Goal: Task Accomplishment & Management: Contribute content

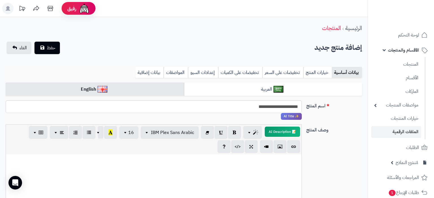
select select "***"
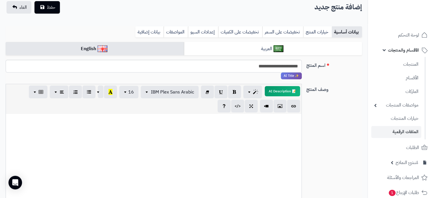
scroll to position [26, 0]
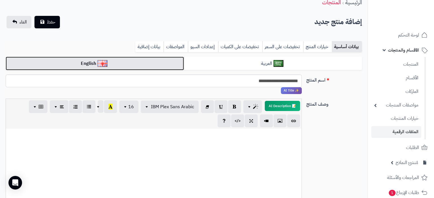
click at [115, 63] on link "English" at bounding box center [95, 64] width 178 height 14
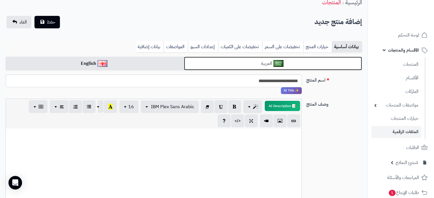
click at [202, 60] on link "العربية" at bounding box center [273, 64] width 178 height 14
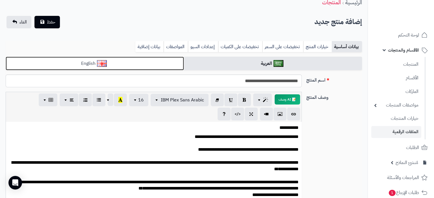
click at [151, 57] on link "English" at bounding box center [95, 64] width 178 height 14
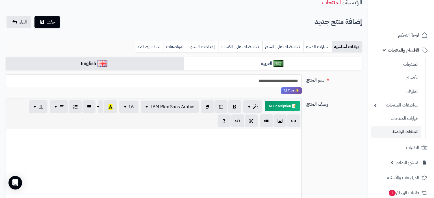
click at [161, 168] on div at bounding box center [154, 170] width 296 height 85
paste div
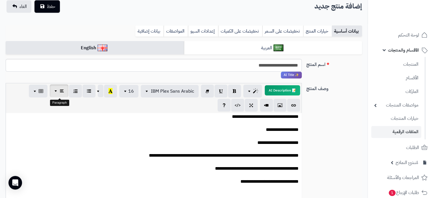
click at [59, 95] on button "button" at bounding box center [59, 90] width 19 height 13
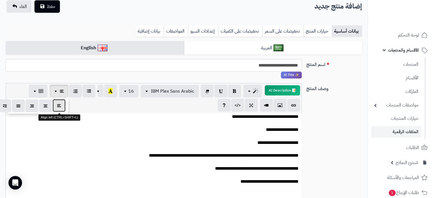
click at [59, 108] on icon "button" at bounding box center [59, 105] width 4 height 6
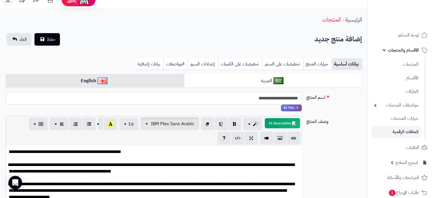
scroll to position [0, 0]
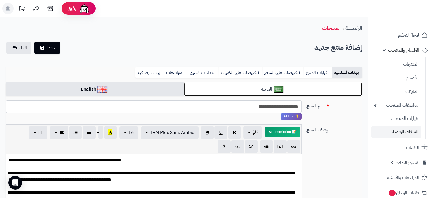
click at [200, 96] on link "العربية" at bounding box center [273, 89] width 178 height 14
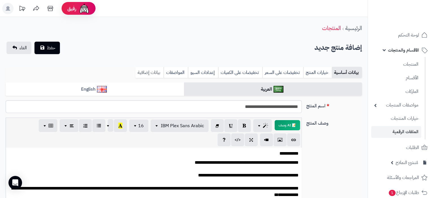
click at [156, 69] on link "بيانات إضافية" at bounding box center [149, 72] width 28 height 11
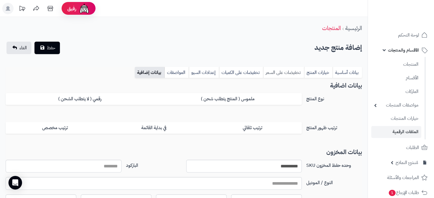
click at [280, 73] on link "تخفيضات على السعر" at bounding box center [283, 72] width 41 height 11
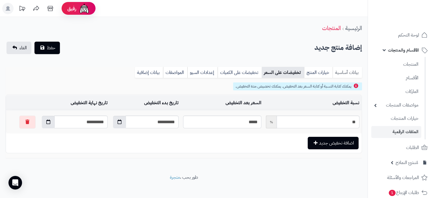
click at [349, 69] on link "بيانات أساسية" at bounding box center [347, 72] width 29 height 11
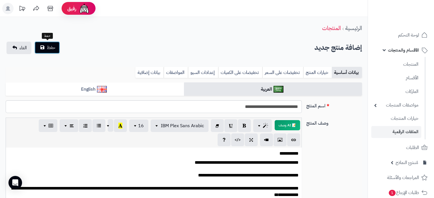
click at [49, 48] on span "حفظ" at bounding box center [51, 47] width 8 height 7
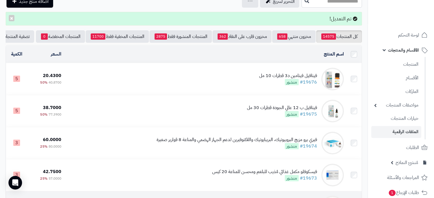
scroll to position [59, 0]
